Goal: Check status: Check status

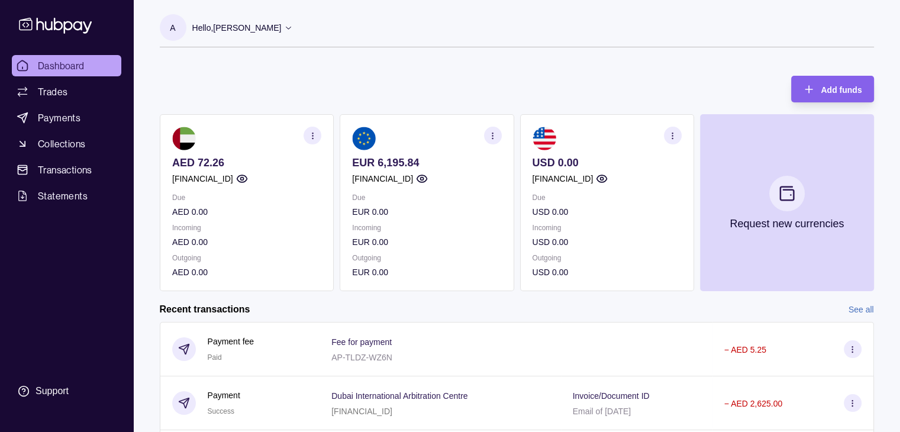
scroll to position [197, 0]
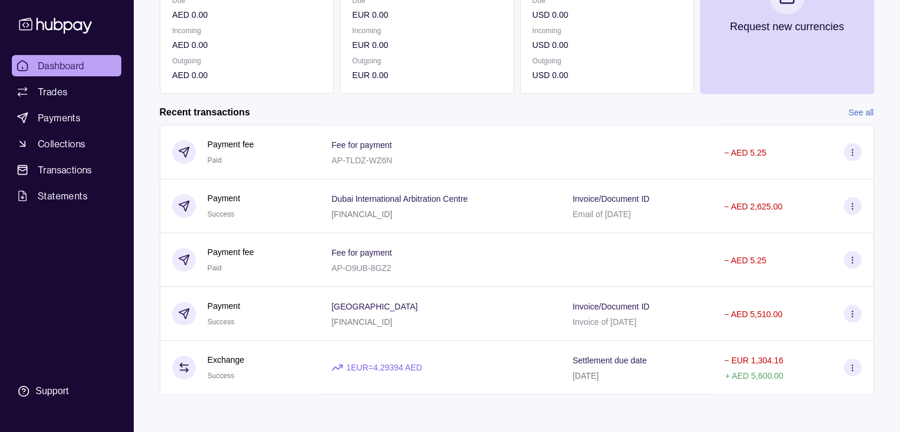
click at [712, 322] on div "Invoice/Document ID Invoice of [DATE]" at bounding box center [636, 314] width 151 height 54
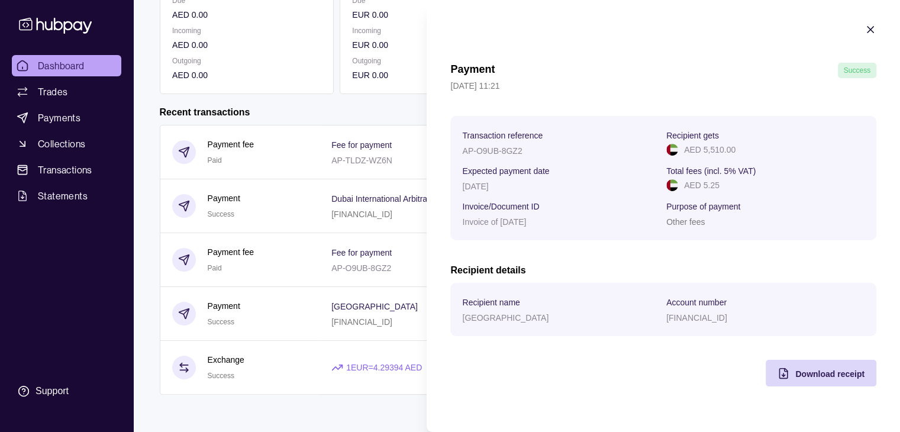
click at [866, 38] on div at bounding box center [870, 31] width 12 height 15
click at [860, 29] on section "Payment Success [DATE] 11:21 Transaction reference AP-O9UB-8GZ2 Recipient gets …" at bounding box center [663, 205] width 473 height 410
click at [869, 21] on section "Payment Success [DATE] 11:21 Transaction reference AP-O9UB-8GZ2 Recipient gets …" at bounding box center [663, 205] width 473 height 410
click at [868, 33] on icon "button" at bounding box center [870, 30] width 12 height 12
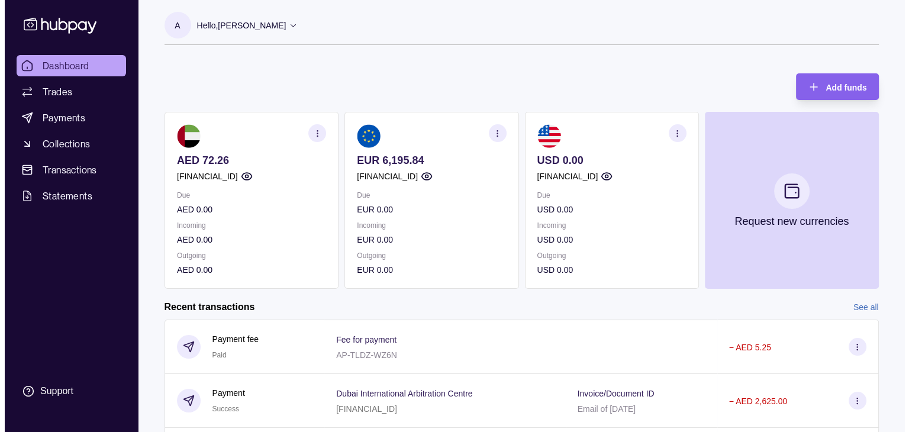
scroll to position [0, 0]
